Goal: Task Accomplishment & Management: Manage account settings

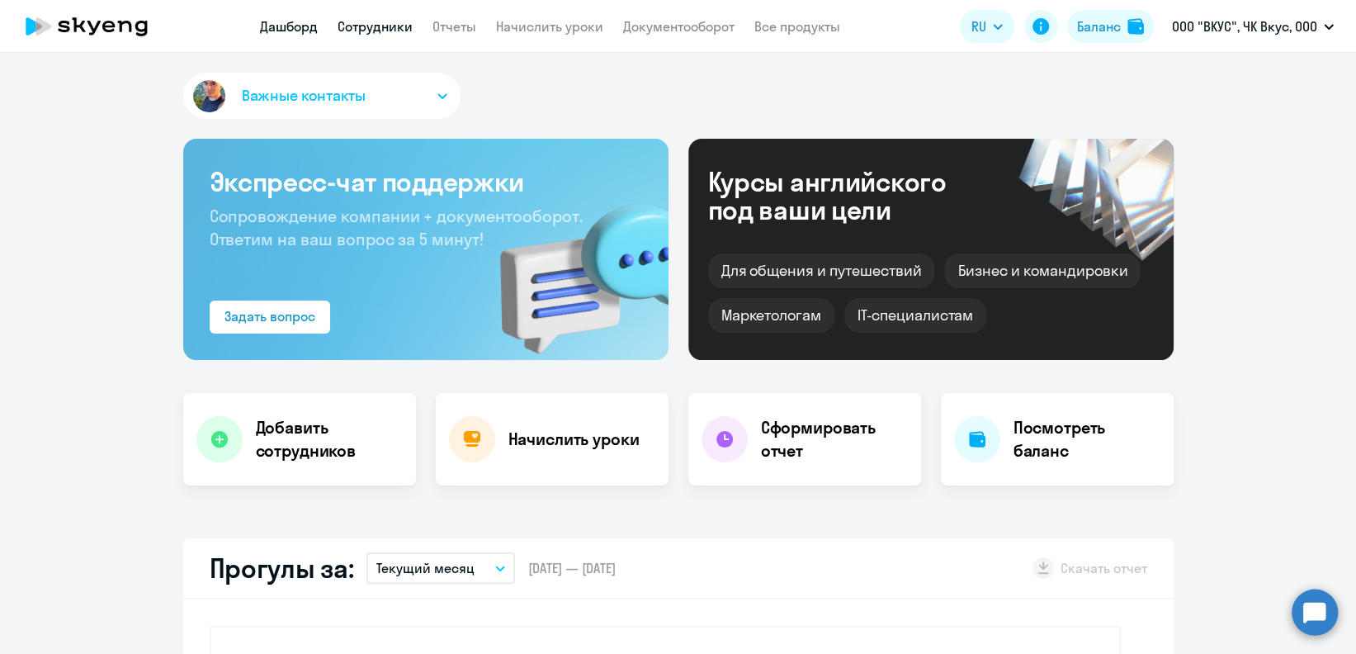
click at [397, 34] on link "Сотрудники" at bounding box center [375, 26] width 75 height 17
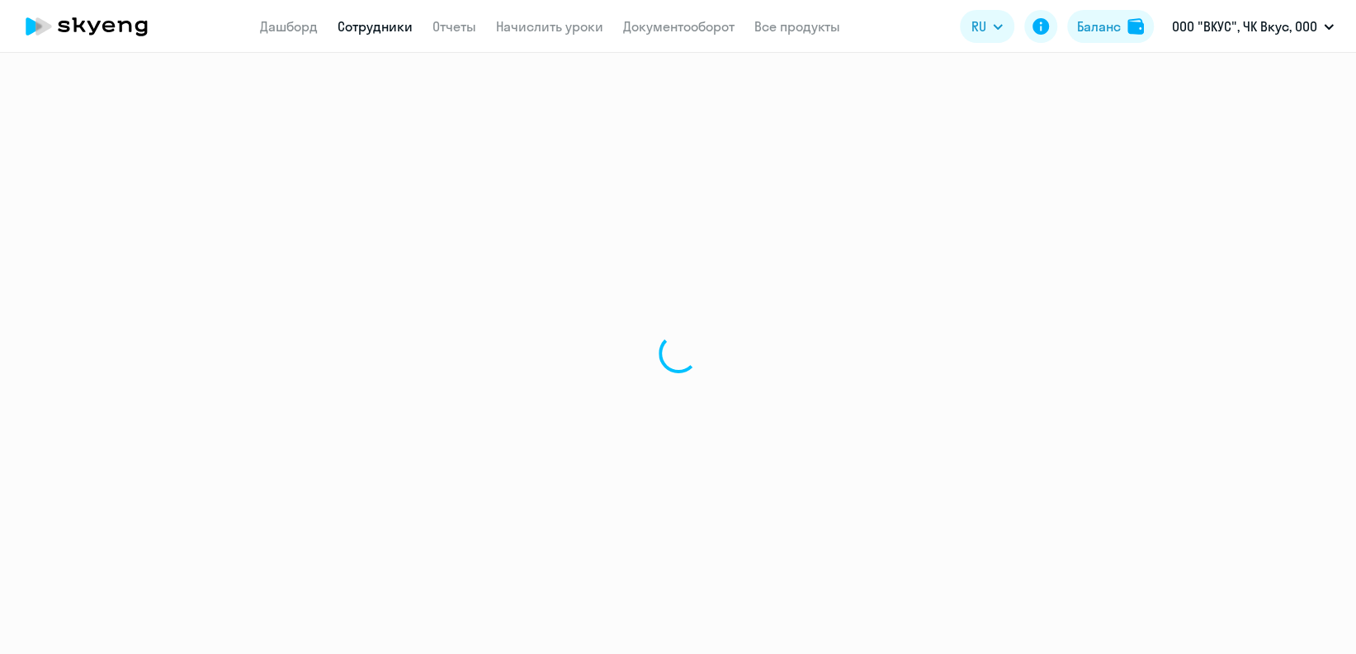
select select "30"
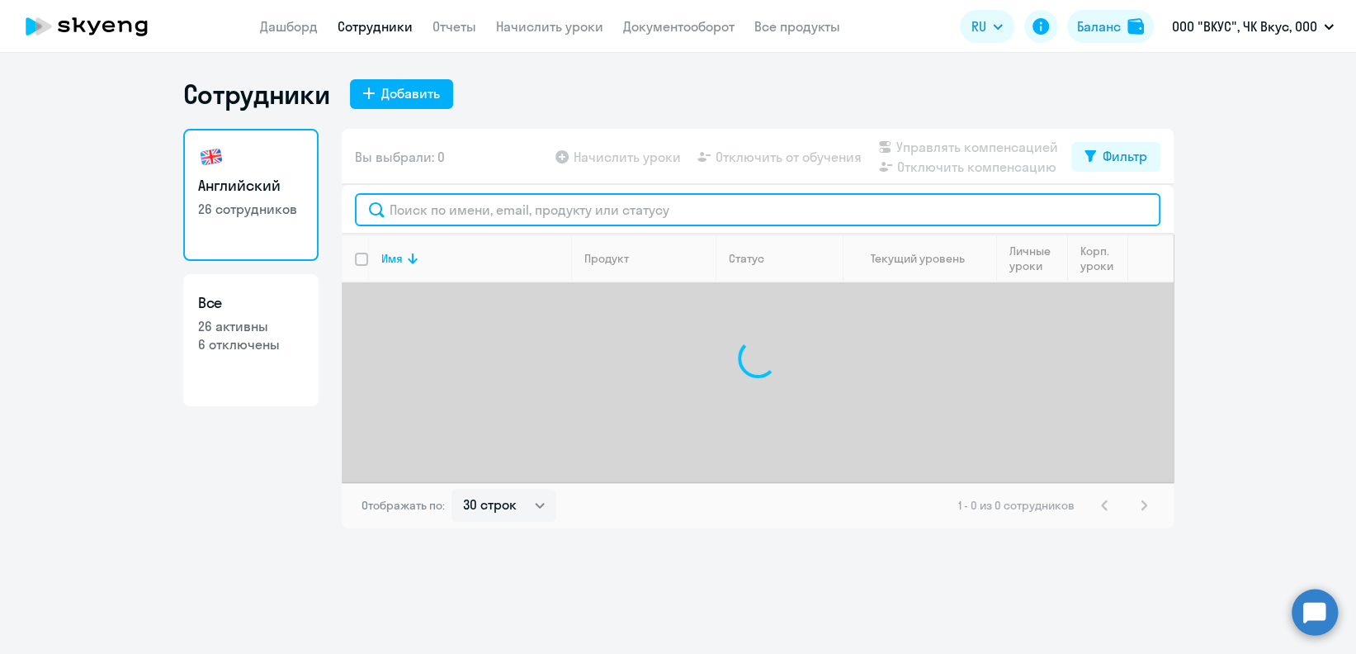
click at [428, 220] on input "text" at bounding box center [758, 209] width 806 height 33
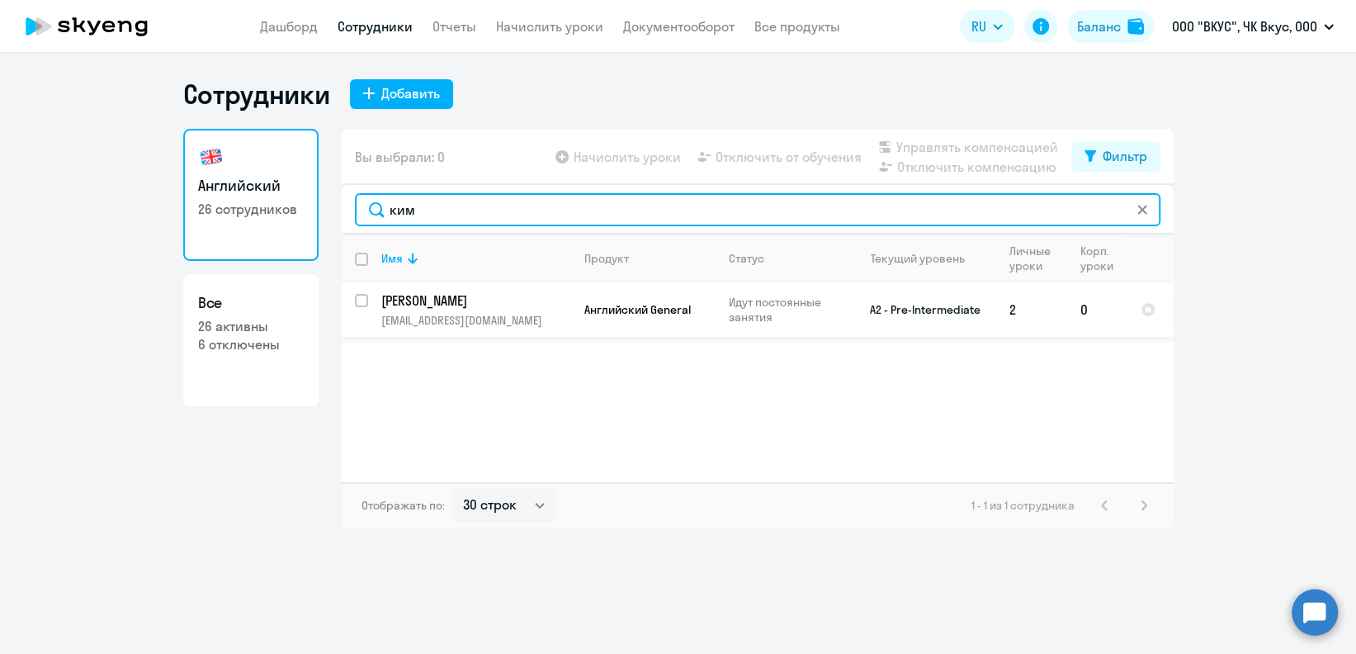
type input "ким"
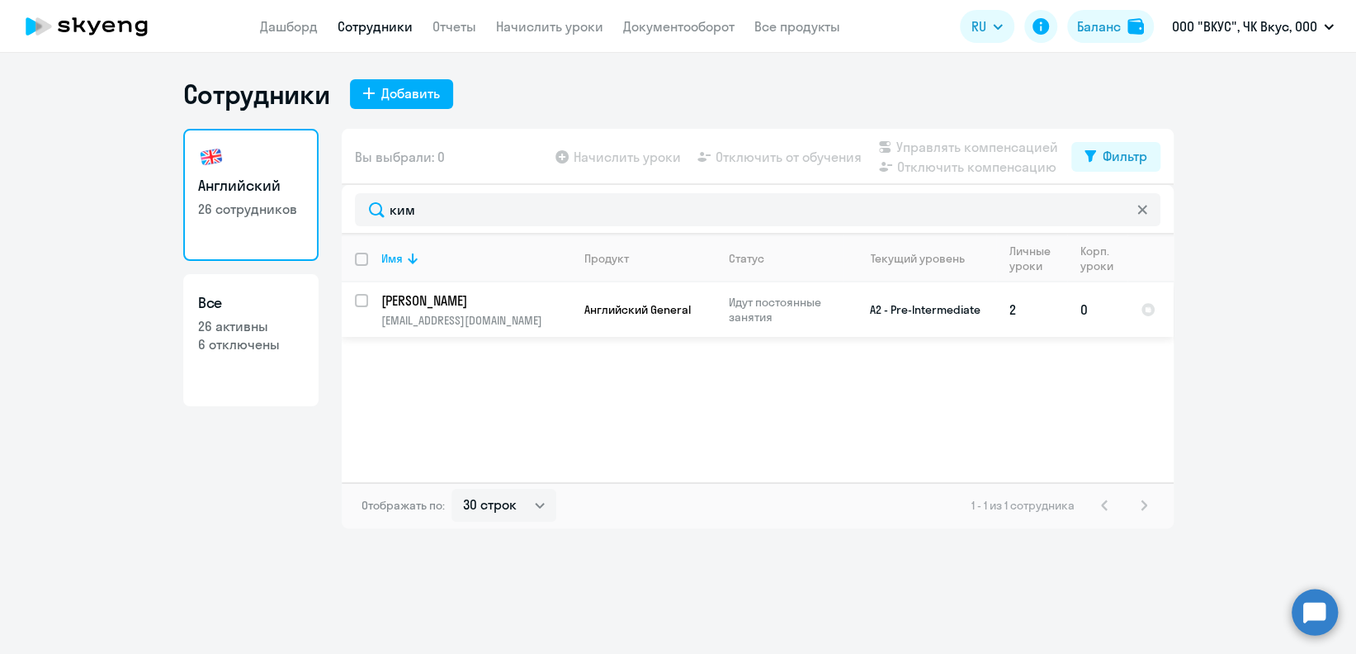
click at [506, 309] on p "[PERSON_NAME]" at bounding box center [474, 300] width 187 height 18
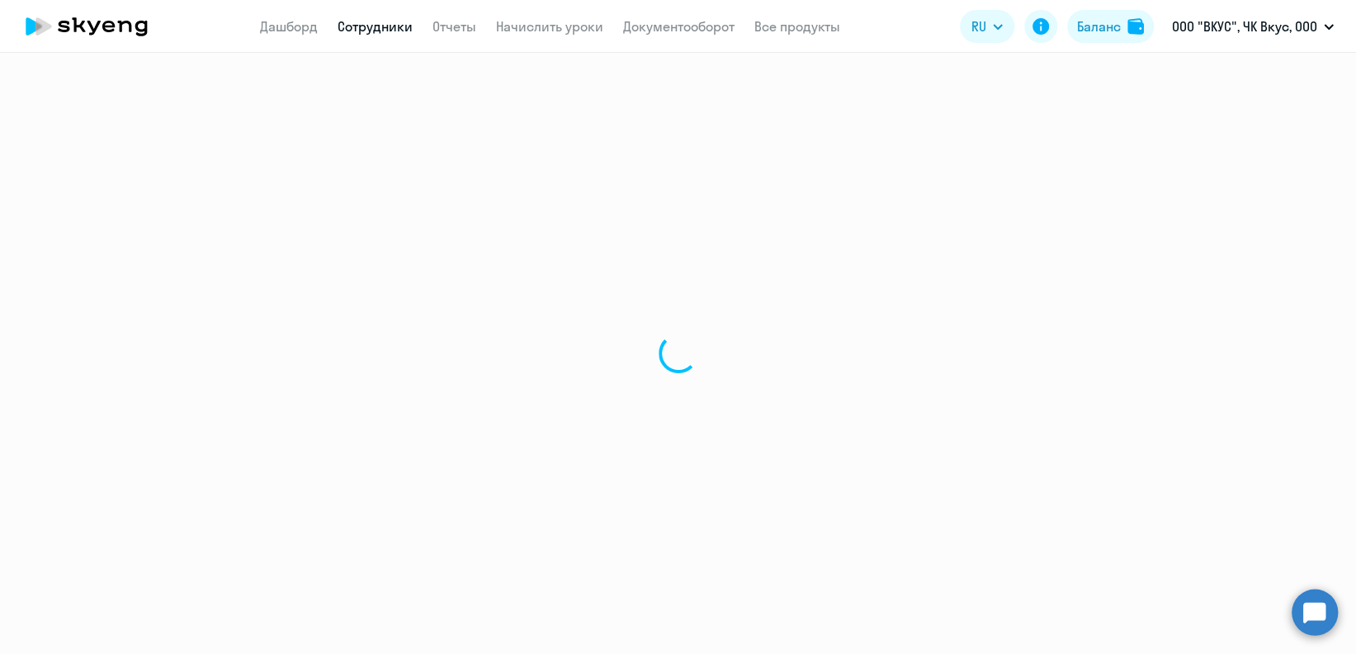
select select "english"
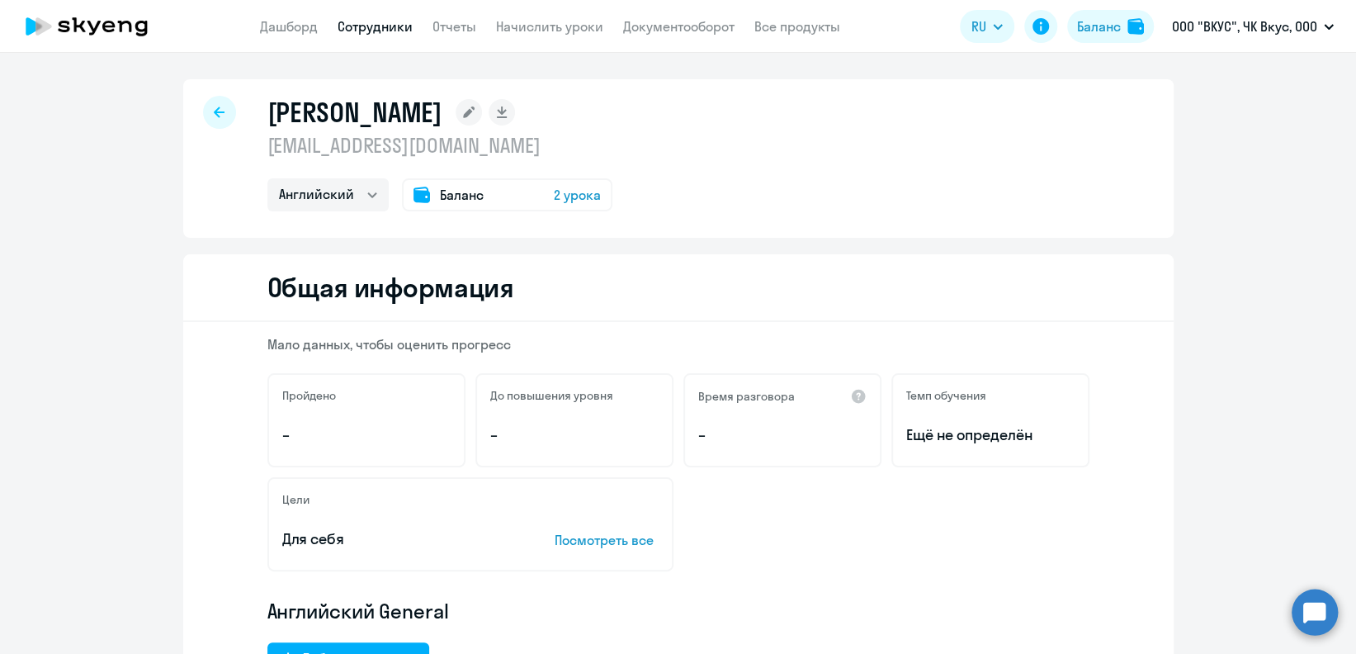
click at [381, 37] on app-header "Дашборд Сотрудники Отчеты Начислить уроки Документооборот Все продукты Дашборд …" at bounding box center [678, 26] width 1356 height 53
click at [383, 25] on link "Сотрудники" at bounding box center [375, 26] width 75 height 17
select select "30"
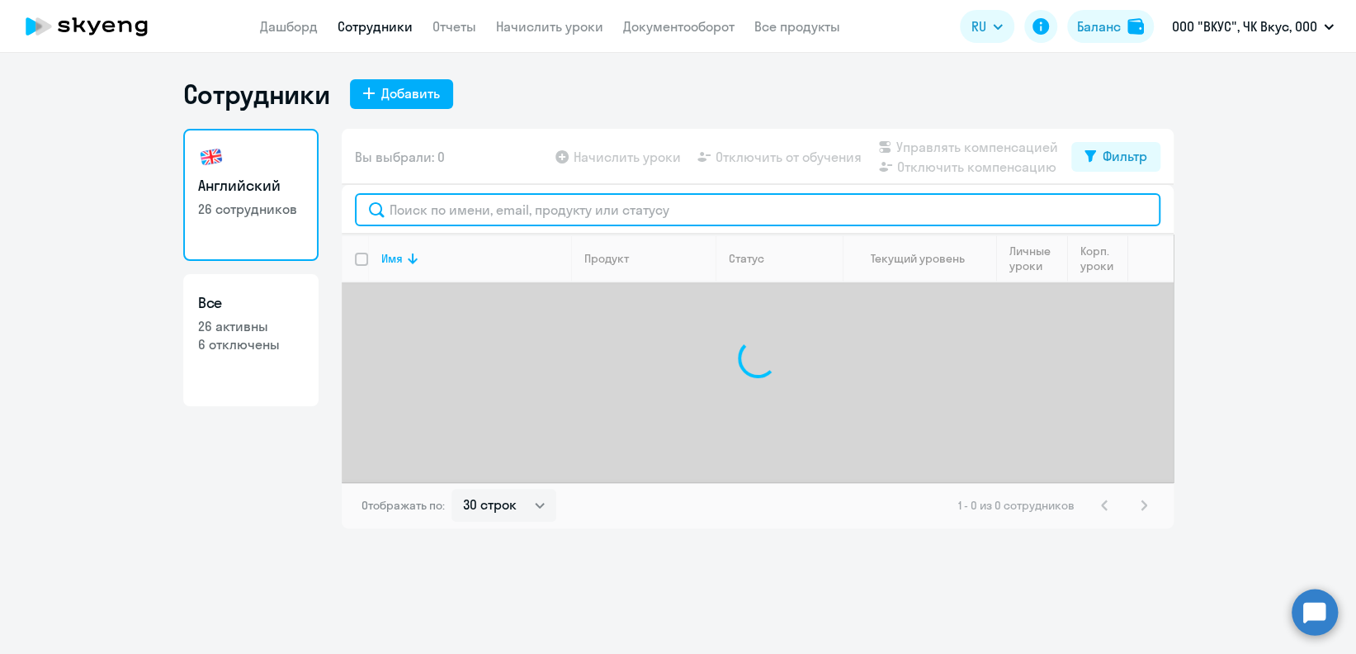
click at [445, 215] on input "text" at bounding box center [758, 209] width 806 height 33
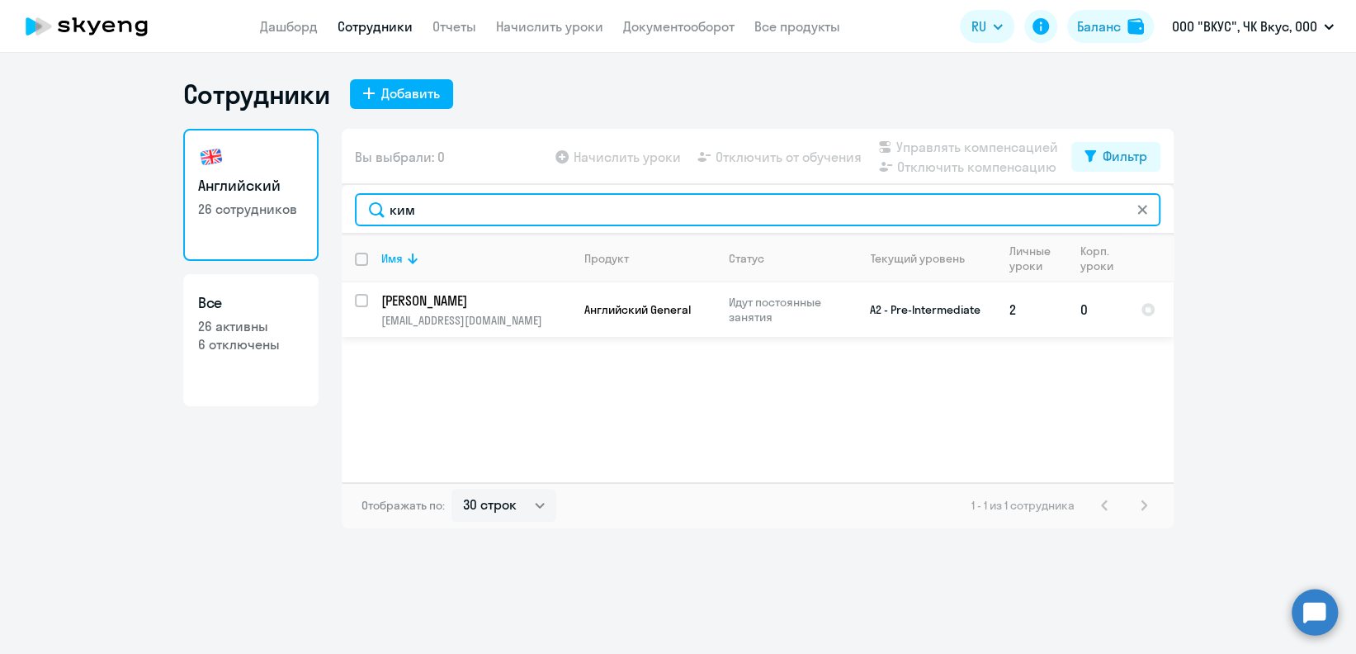
type input "ким"
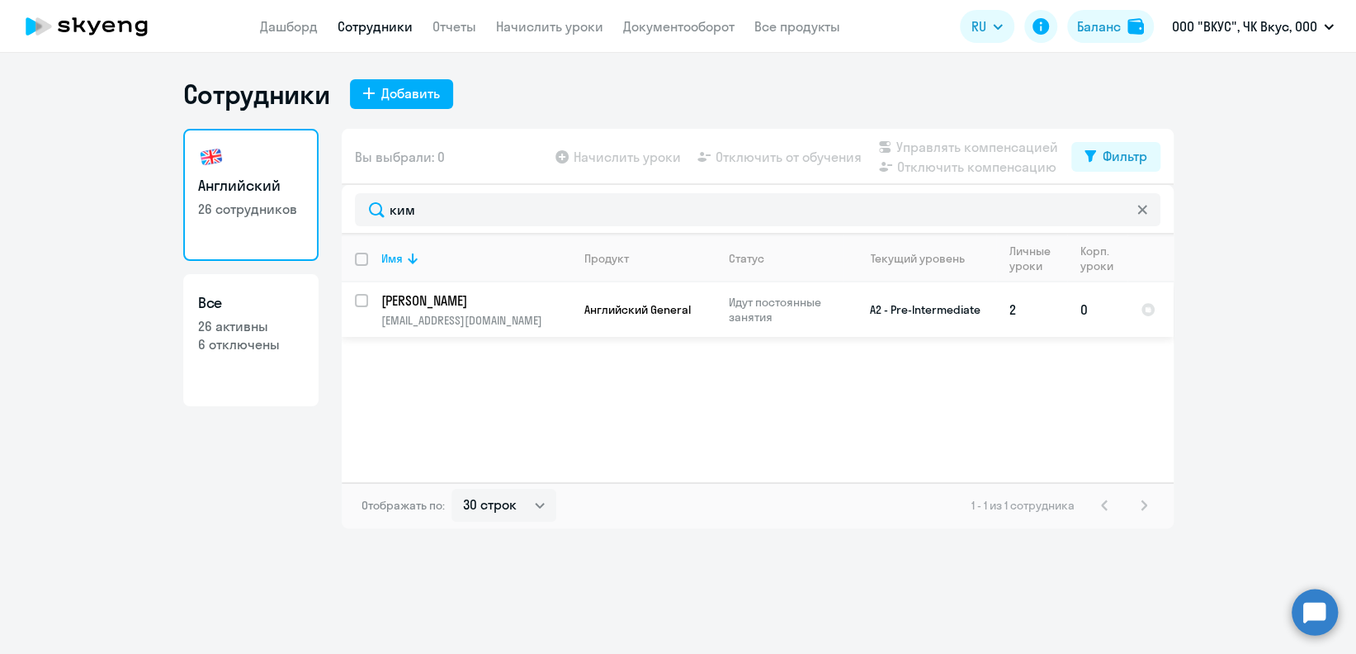
click at [357, 303] on input "select row 412762" at bounding box center [371, 310] width 33 height 33
checkbox input "true"
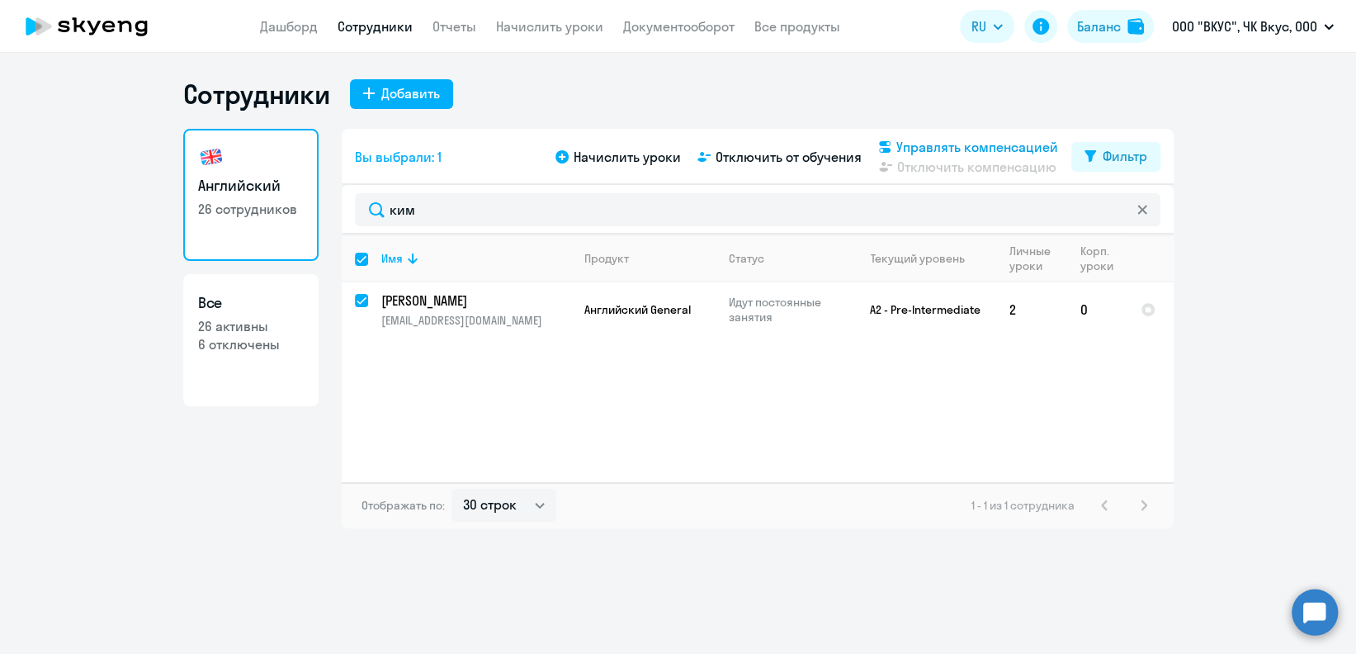
click at [1011, 148] on span "Управлять компенсацией" at bounding box center [978, 147] width 162 height 20
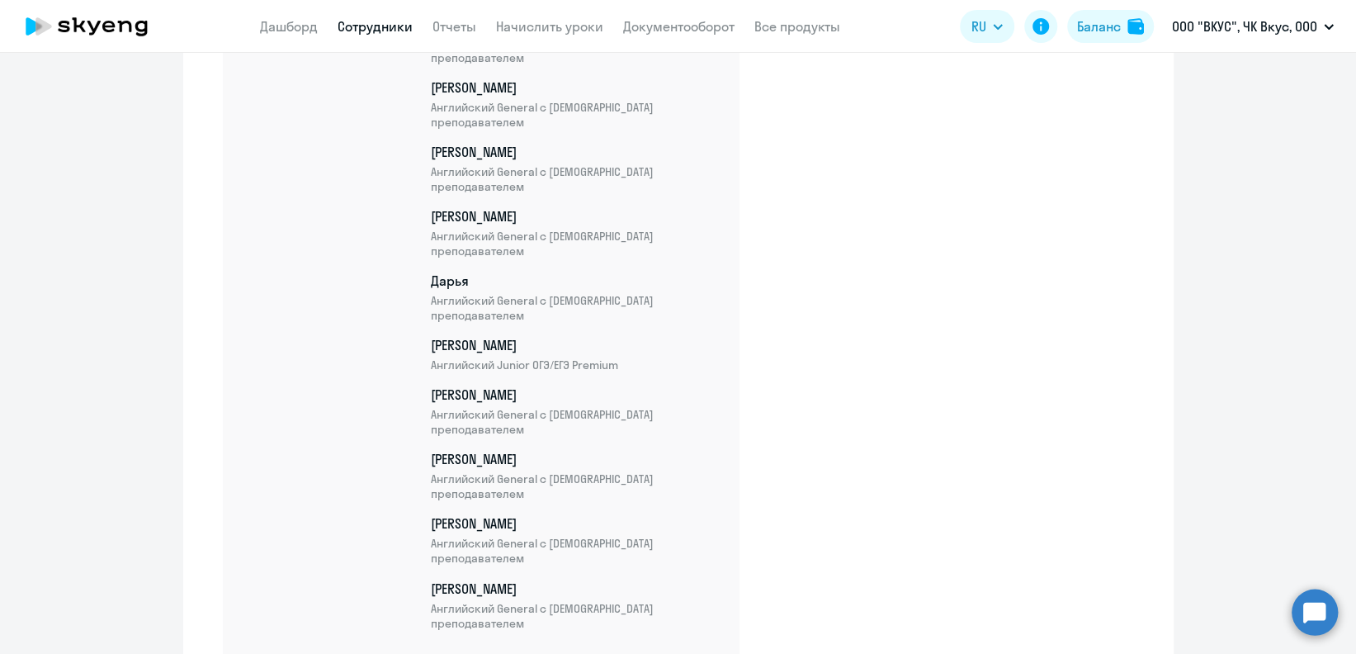
scroll to position [1637, 0]
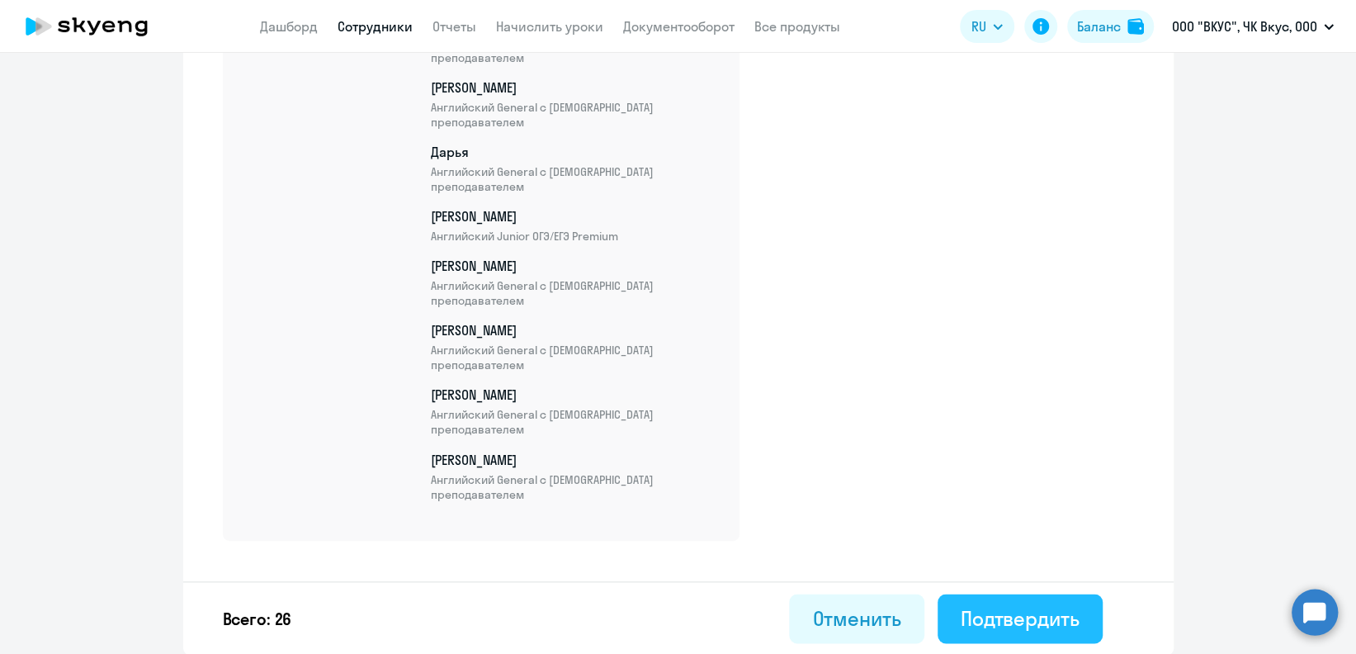
click at [1067, 610] on div "Подтвердить" at bounding box center [1020, 617] width 119 height 26
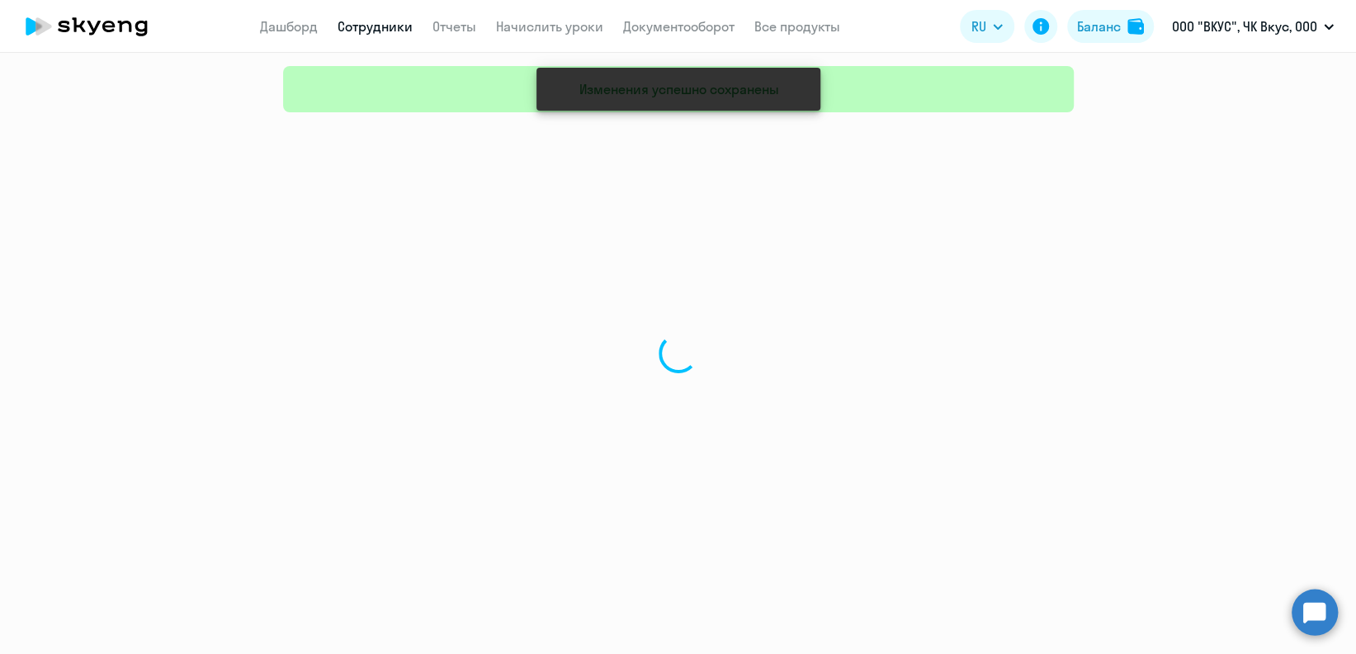
select select "30"
